Goal: Navigation & Orientation: Find specific page/section

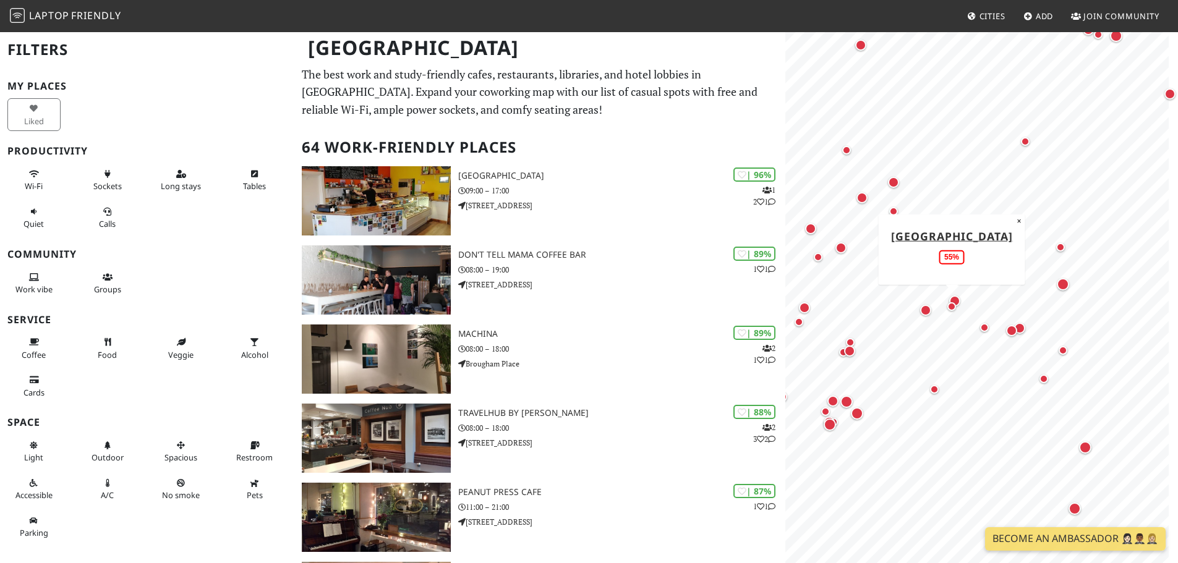
click at [956, 299] on div "Map marker" at bounding box center [951, 306] width 25 height 25
click at [844, 401] on div "Map marker" at bounding box center [846, 402] width 12 height 12
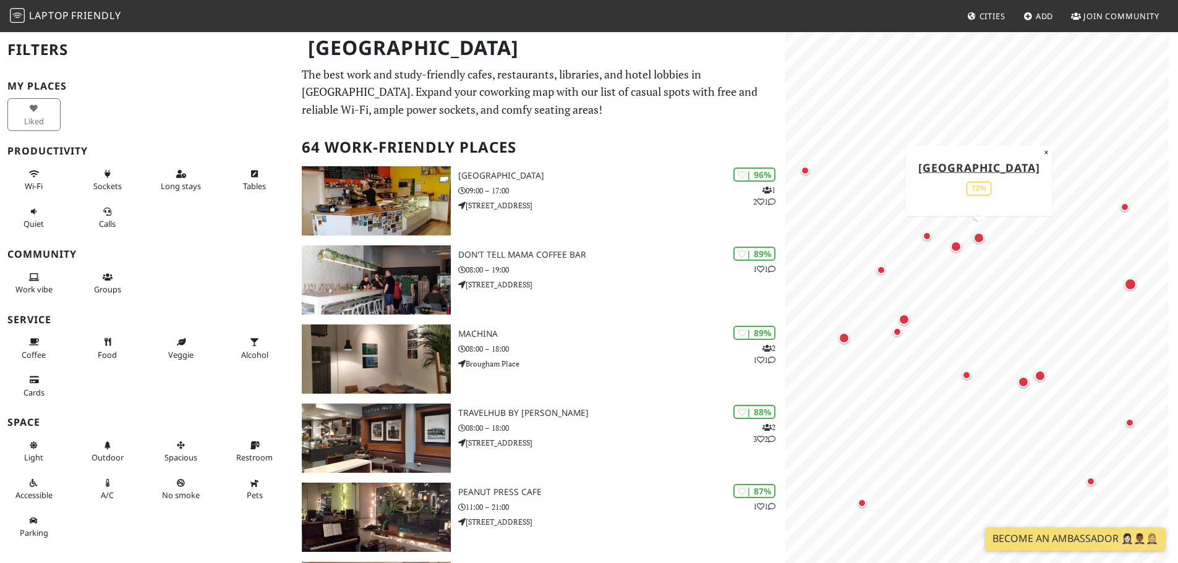
click at [977, 237] on div "Map marker" at bounding box center [978, 237] width 11 height 11
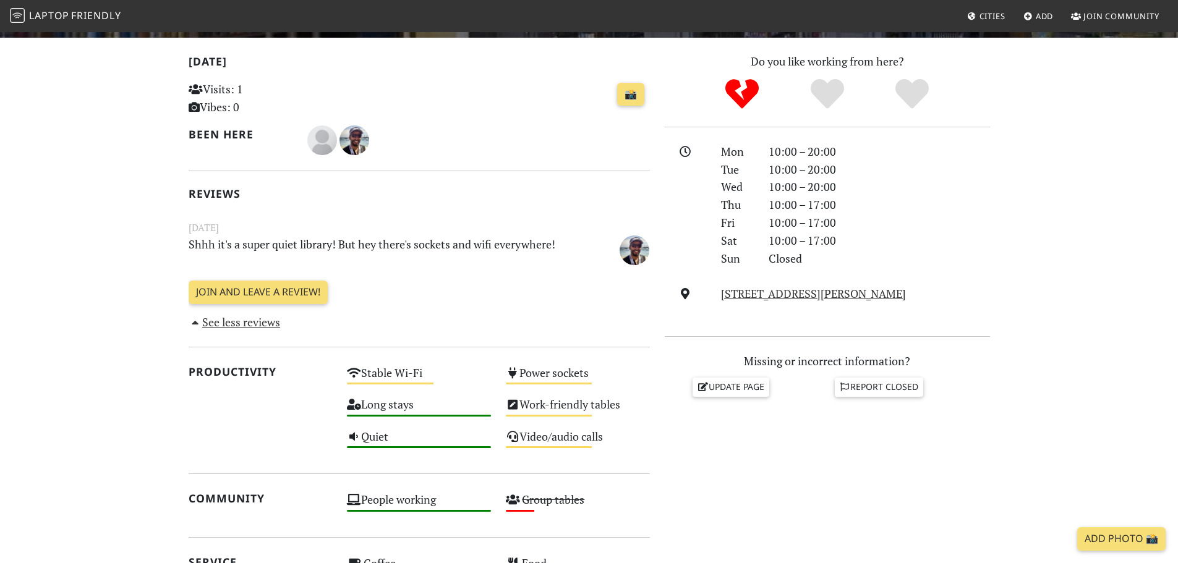
scroll to position [247, 0]
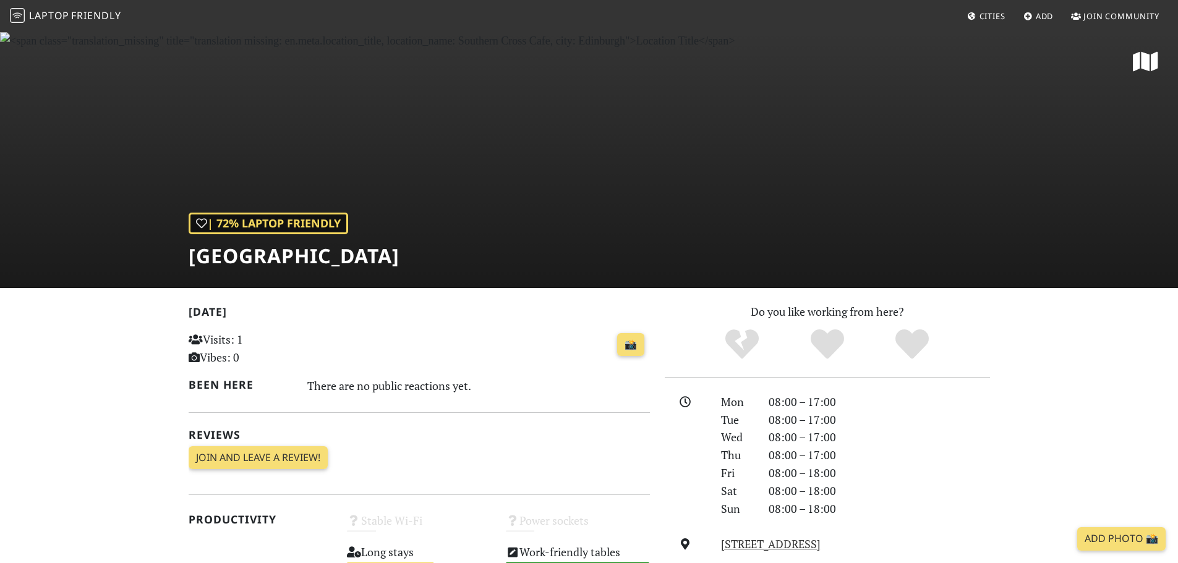
scroll to position [62, 0]
